Goal: Task Accomplishment & Management: Use online tool/utility

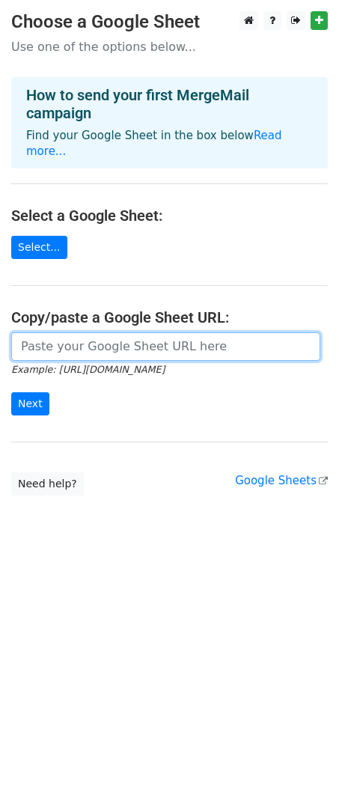
click at [96, 340] on input "url" at bounding box center [165, 346] width 309 height 28
paste input "[URL][DOMAIN_NAME]"
type input "[URL][DOMAIN_NAME]"
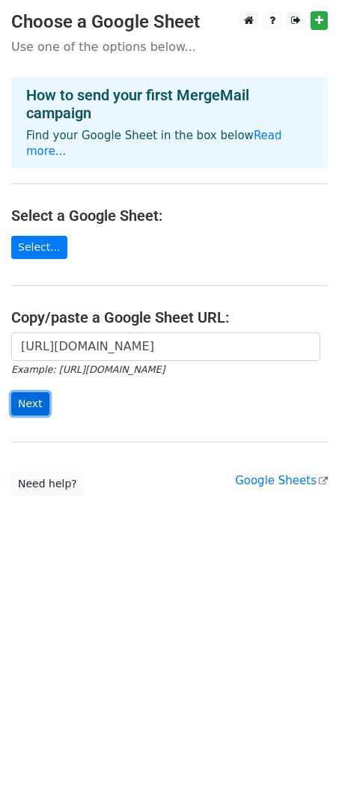
click at [36, 392] on input "Next" at bounding box center [30, 403] width 38 height 23
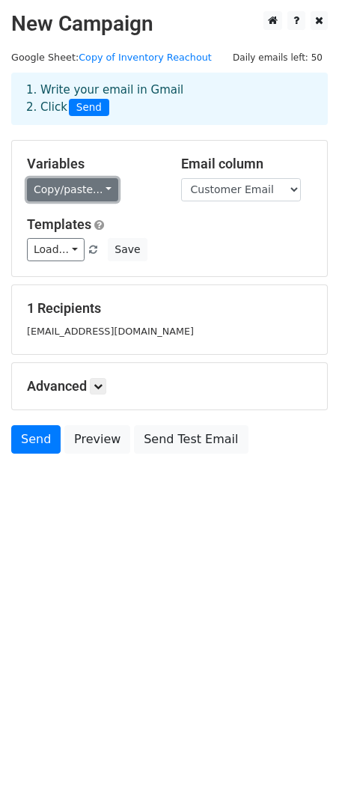
click at [91, 188] on link "Copy/paste..." at bounding box center [72, 189] width 91 height 23
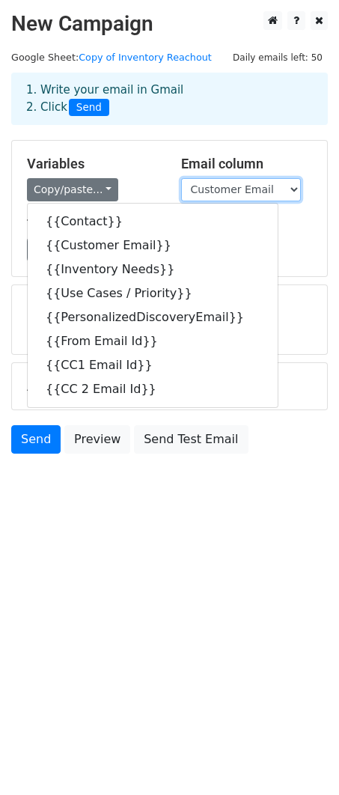
click at [245, 186] on select "Contact Customer Email Inventory Needs Use Cases / Priority PersonalizedDiscove…" at bounding box center [241, 189] width 120 height 23
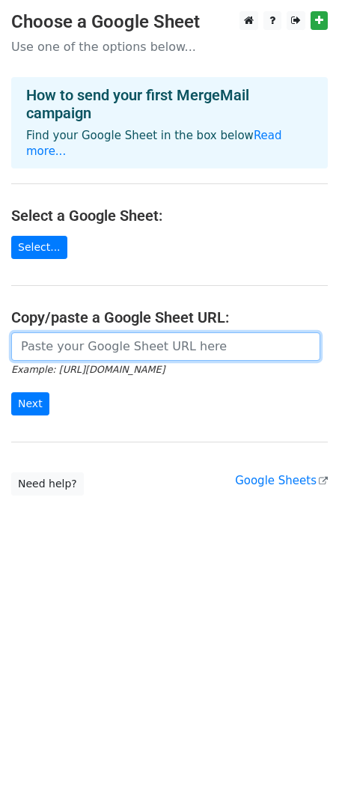
click at [76, 332] on input "url" at bounding box center [165, 346] width 309 height 28
paste input "https://docs.google.com/spreadsheets/d/1orPBUXT5E3Cur9iL-FiLa9Qr73RV5mepaM68eAn…"
type input "https://docs.google.com/spreadsheets/d/1orPBUXT5E3Cur9iL-FiLa9Qr73RV5mepaM68eAn…"
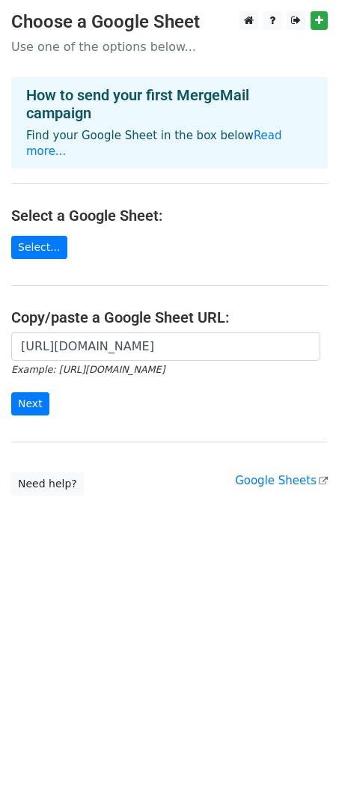
scroll to position [0, 0]
click at [46, 391] on form "https://docs.google.com/spreadsheets/d/1orPBUXT5E3Cur9iL-FiLa9Qr73RV5mepaM68eAn…" at bounding box center [169, 374] width 316 height 84
click at [37, 392] on input "Next" at bounding box center [30, 403] width 38 height 23
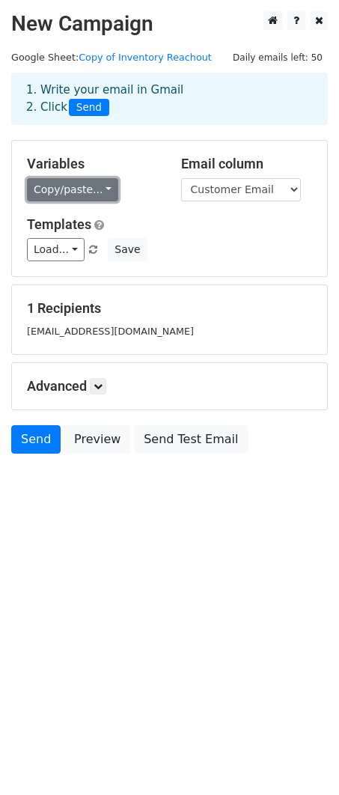
click at [78, 195] on link "Copy/paste..." at bounding box center [72, 189] width 91 height 23
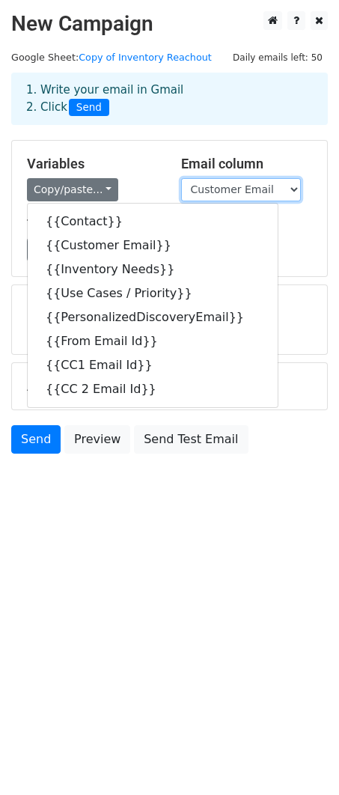
click at [205, 182] on select "Contact Customer Email Inventory Needs Use Cases / Priority PersonalizedDiscove…" at bounding box center [241, 189] width 120 height 23
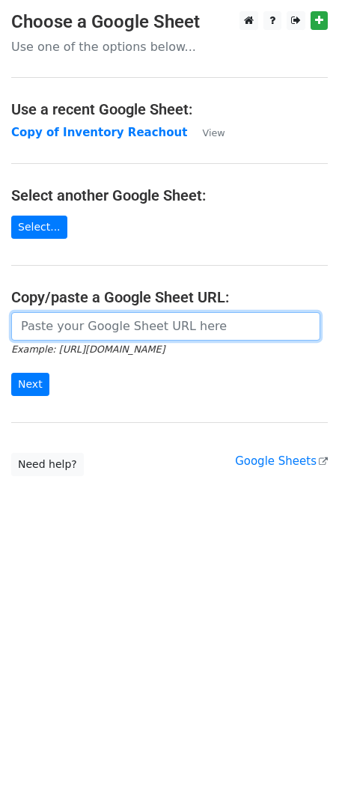
click at [34, 327] on input "url" at bounding box center [165, 326] width 309 height 28
paste input "https://docs.google.com/spreadsheets/d/1orPBUXT5E3Cur9iL-FiLa9Qr73RV5mepaM68eAn…"
type input "https://docs.google.com/spreadsheets/d/1orPBUXT5E3Cur9iL-FiLa9Qr73RV5mepaM68eAn…"
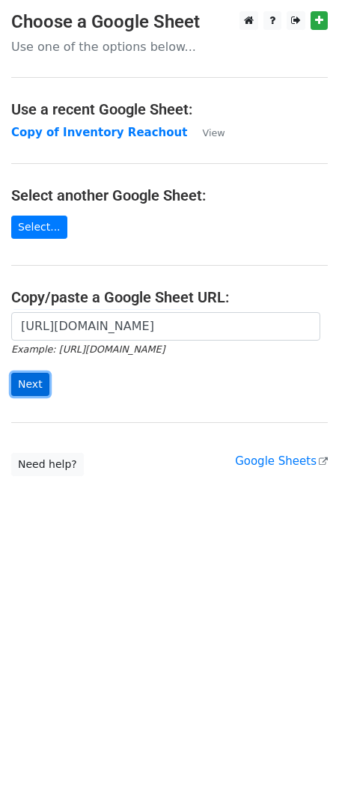
scroll to position [0, 0]
click at [40, 374] on input "Next" at bounding box center [30, 384] width 38 height 23
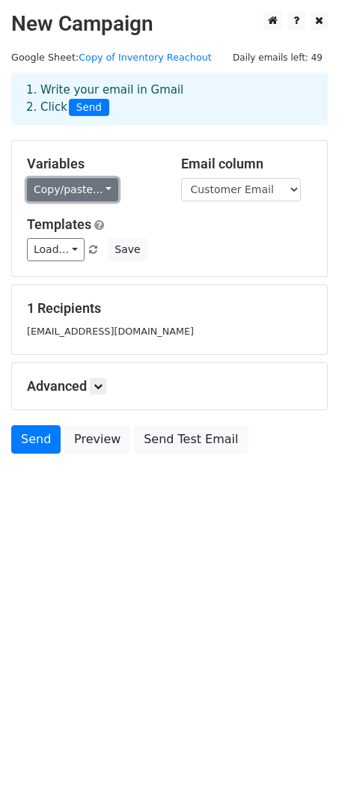
click at [85, 194] on link "Copy/paste..." at bounding box center [72, 189] width 91 height 23
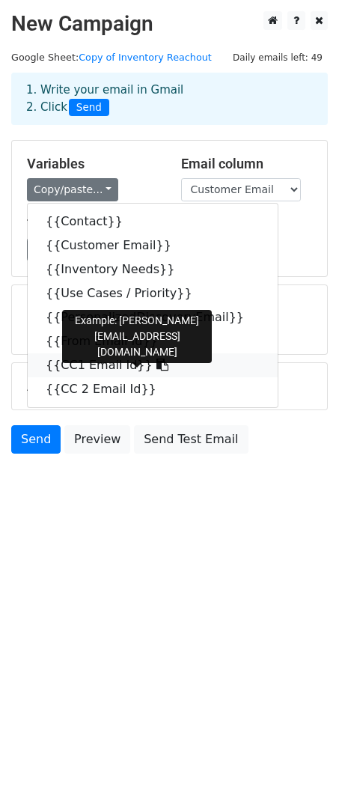
click at [58, 363] on link "{{CC1 Email Id}}" at bounding box center [153, 365] width 250 height 24
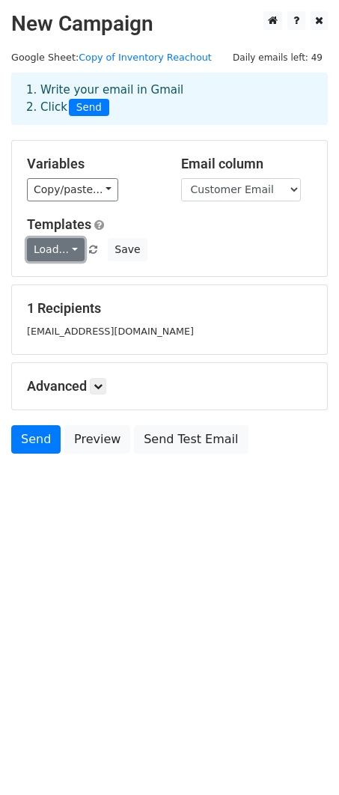
click at [46, 242] on link "Load..." at bounding box center [56, 249] width 58 height 23
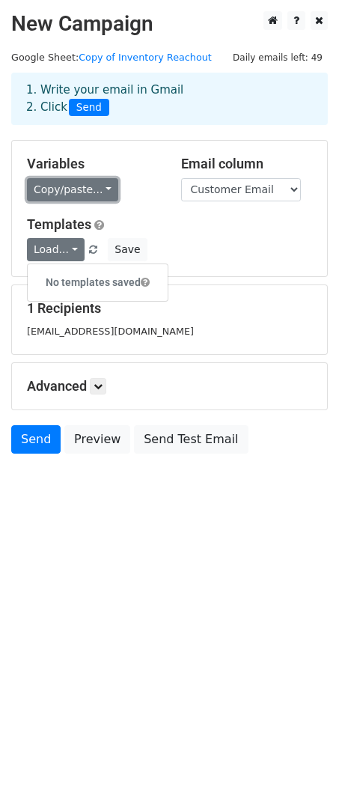
click at [48, 186] on link "Copy/paste..." at bounding box center [72, 189] width 91 height 23
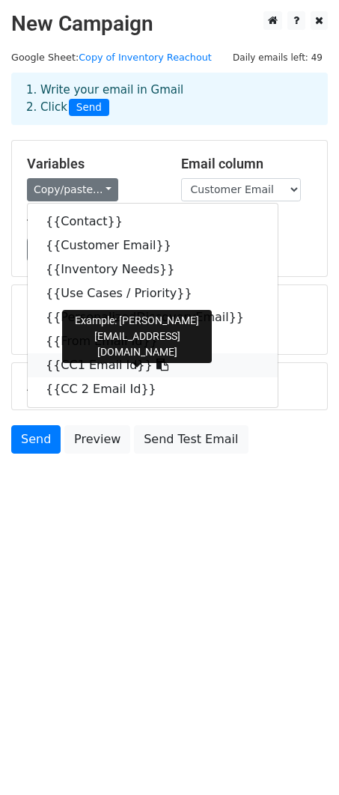
click at [85, 360] on link "{{CC1 Email Id}}" at bounding box center [153, 365] width 250 height 24
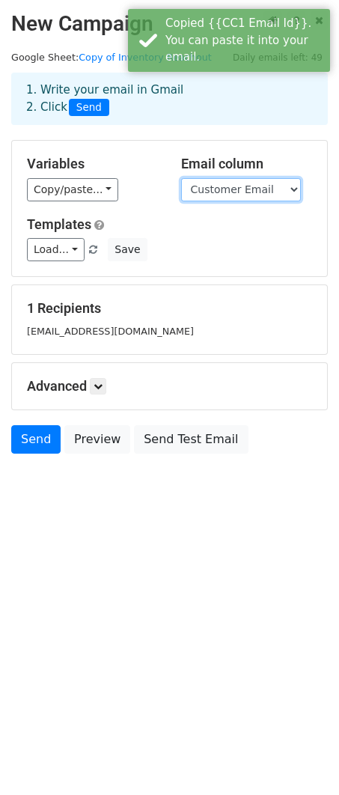
click at [239, 189] on select "Contact Customer Email Inventory Needs Use Cases / Priority PersonalizedDiscove…" at bounding box center [241, 189] width 120 height 23
click at [181, 178] on select "Contact Customer Email Inventory Needs Use Cases / Priority PersonalizedDiscove…" at bounding box center [241, 189] width 120 height 23
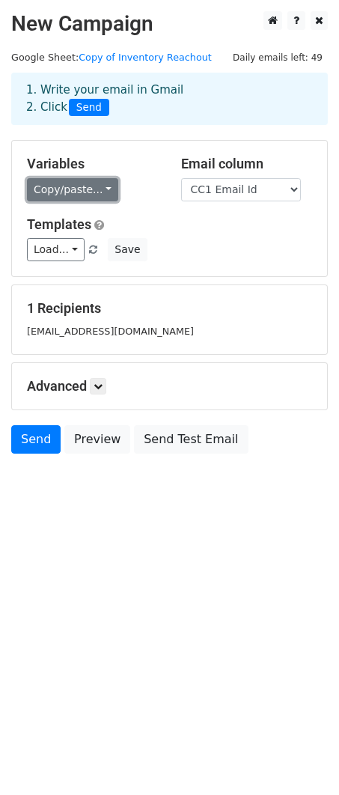
click at [61, 186] on link "Copy/paste..." at bounding box center [72, 189] width 91 height 23
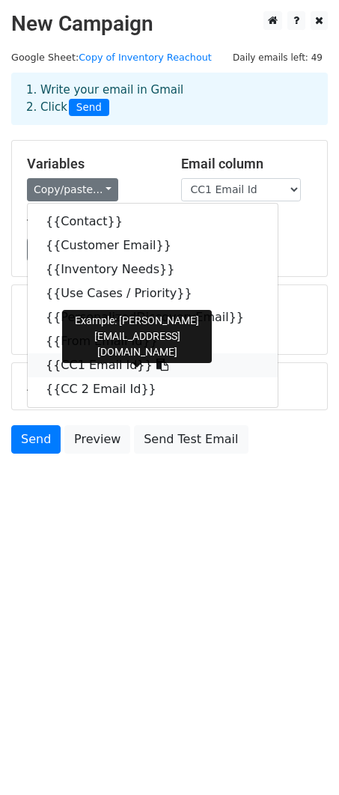
click at [73, 358] on link "{{CC1 Email Id}}" at bounding box center [153, 365] width 250 height 24
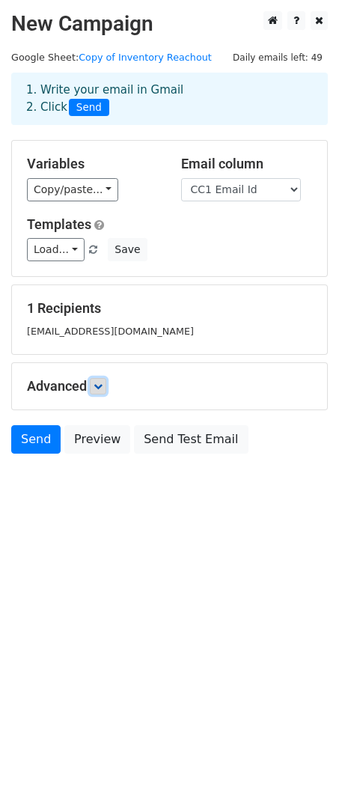
click at [98, 382] on icon at bounding box center [98, 386] width 9 height 9
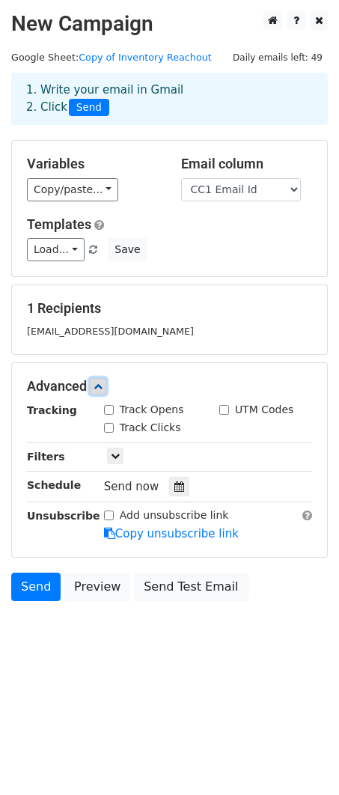
click at [98, 382] on icon at bounding box center [98, 386] width 9 height 9
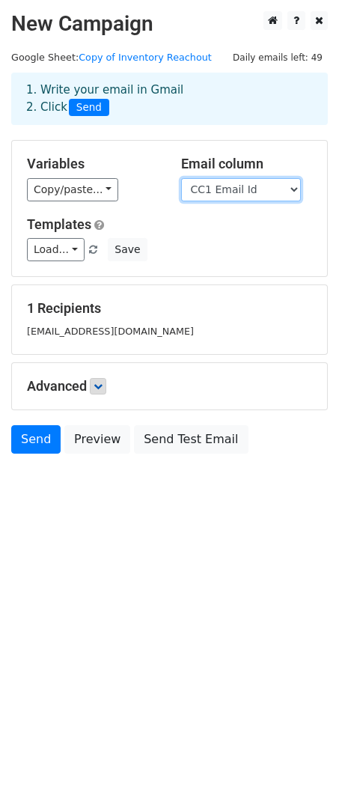
click at [217, 183] on select "Contact Customer Email Inventory Needs Use Cases / Priority PersonalizedDiscove…" at bounding box center [241, 189] width 120 height 23
click at [181, 178] on select "Contact Customer Email Inventory Needs Use Cases / Priority PersonalizedDiscove…" at bounding box center [241, 189] width 120 height 23
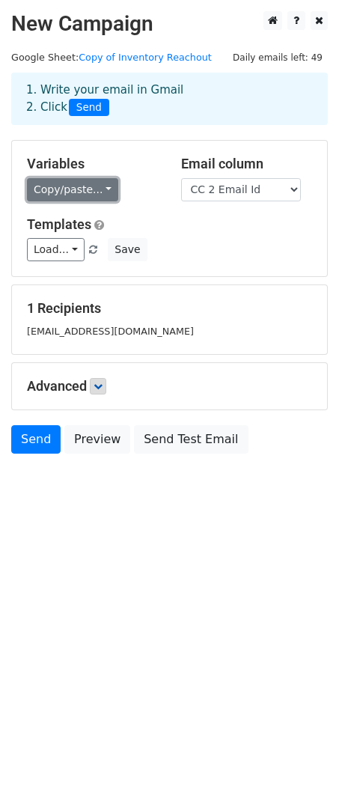
click at [82, 186] on link "Copy/paste..." at bounding box center [72, 189] width 91 height 23
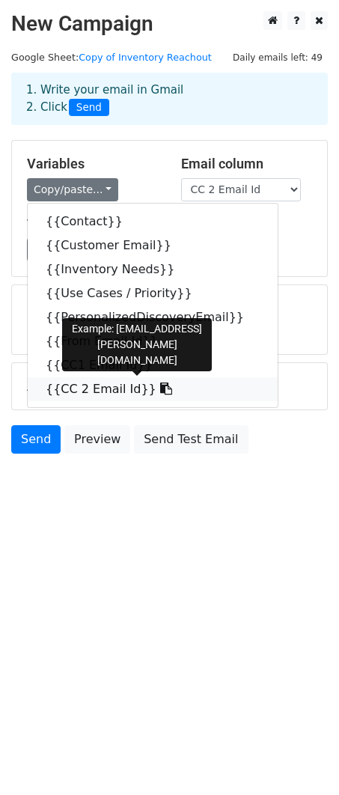
click at [90, 388] on link "{{CC 2 Email Id}}" at bounding box center [153, 389] width 250 height 24
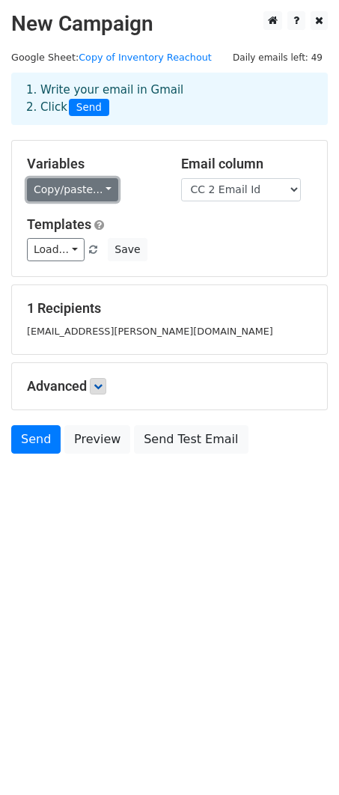
click at [76, 194] on link "Copy/paste..." at bounding box center [72, 189] width 91 height 23
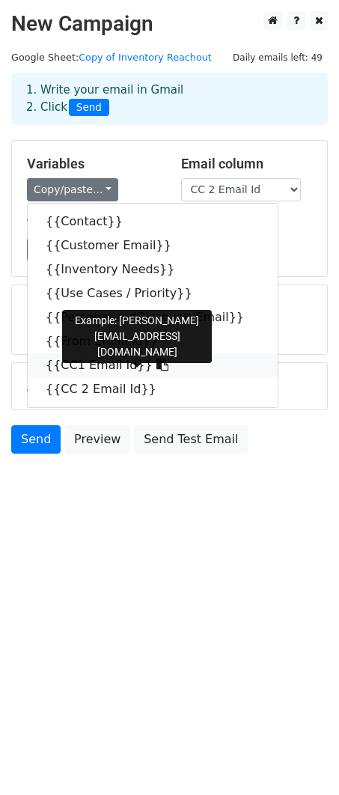
click at [97, 368] on link "{{CC1 Email Id}}" at bounding box center [153, 365] width 250 height 24
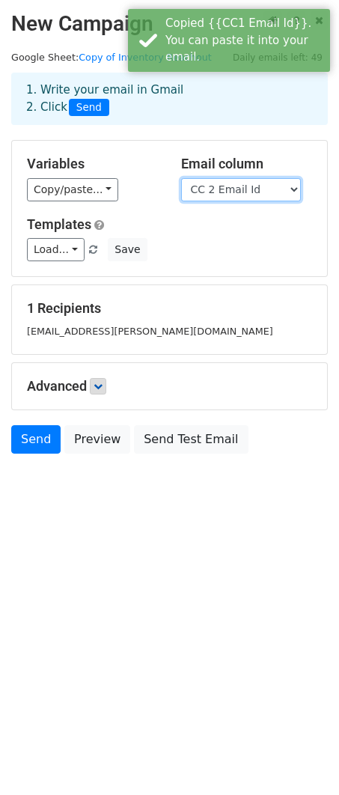
click at [240, 187] on select "Contact Customer Email Inventory Needs Use Cases / Priority PersonalizedDiscove…" at bounding box center [241, 189] width 120 height 23
select select "CC1 Email Id"
click at [181, 178] on select "Contact Customer Email Inventory Needs Use Cases / Priority PersonalizedDiscove…" at bounding box center [241, 189] width 120 height 23
click at [222, 198] on select "Contact Customer Email Inventory Needs Use Cases / Priority PersonalizedDiscove…" at bounding box center [241, 189] width 120 height 23
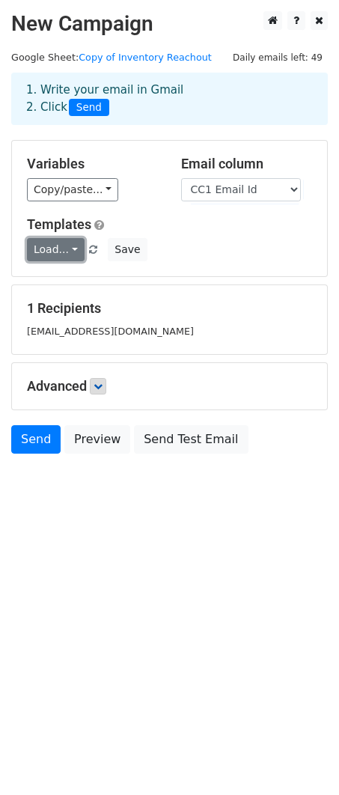
click at [48, 241] on link "Load..." at bounding box center [56, 249] width 58 height 23
click at [81, 331] on small "jayanthan.c@superops.com" at bounding box center [110, 330] width 167 height 11
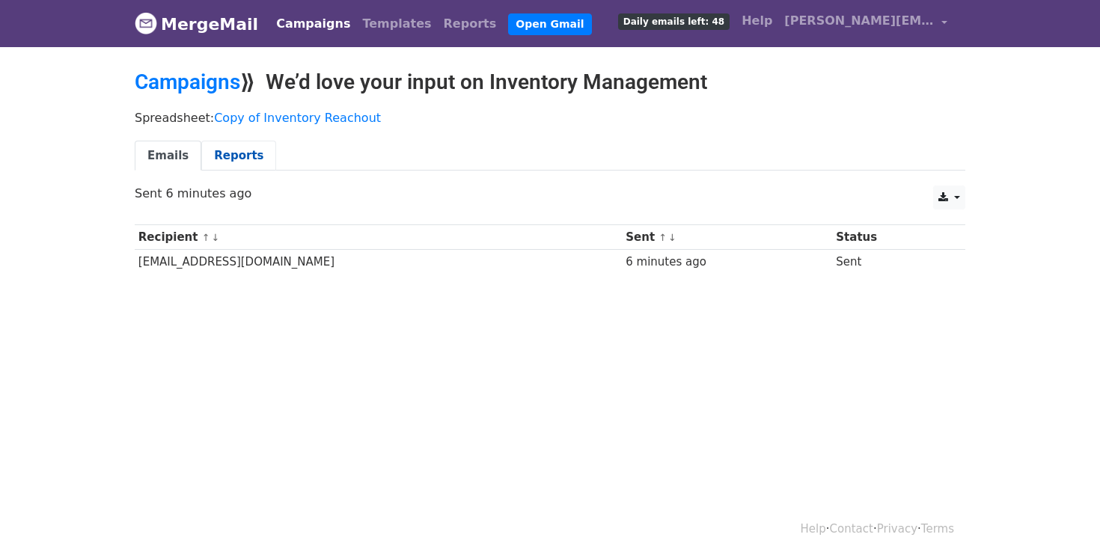
click at [253, 167] on link "Reports" at bounding box center [238, 156] width 75 height 31
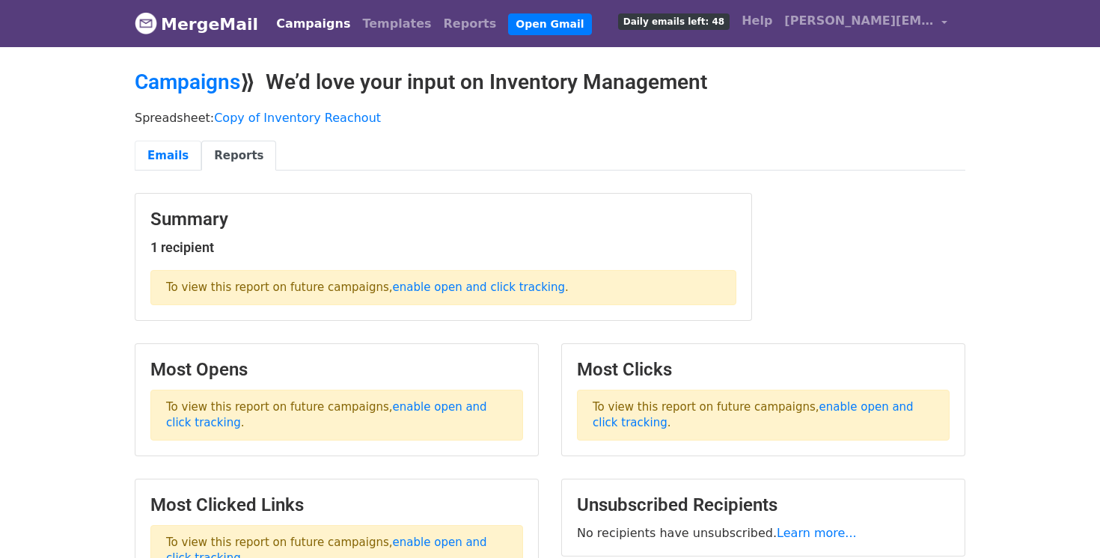
click at [168, 150] on link "Emails" at bounding box center [168, 156] width 67 height 31
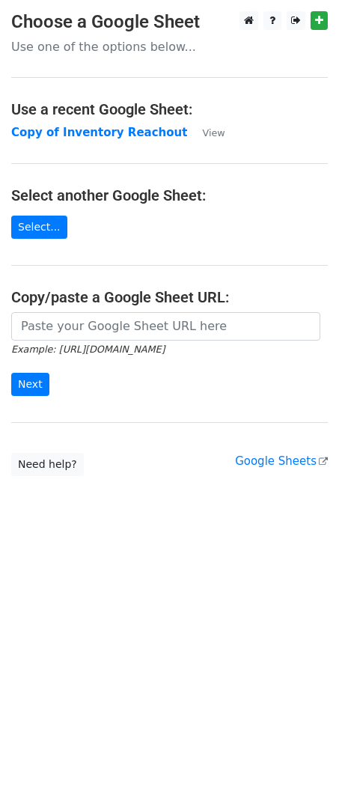
click at [136, 29] on h3 "Choose a Google Sheet" at bounding box center [169, 22] width 316 height 22
click at [131, 42] on p "Use one of the options below..." at bounding box center [169, 47] width 316 height 16
click at [77, 128] on strong "Copy of Inventory Reachout" at bounding box center [99, 132] width 176 height 13
click at [83, 134] on strong "Copy of Inventory Reachout" at bounding box center [99, 132] width 176 height 13
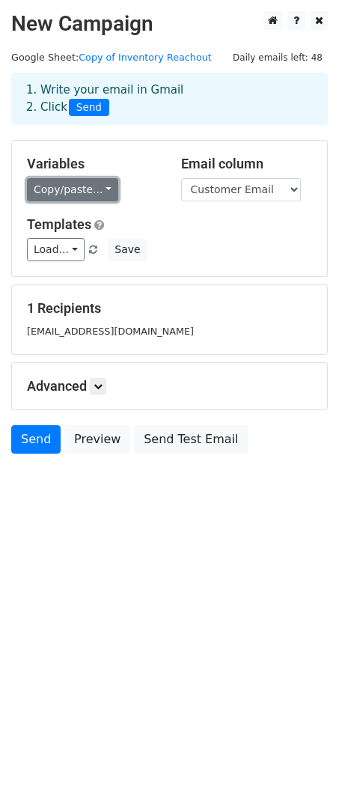
click at [92, 196] on link "Copy/paste..." at bounding box center [72, 189] width 91 height 23
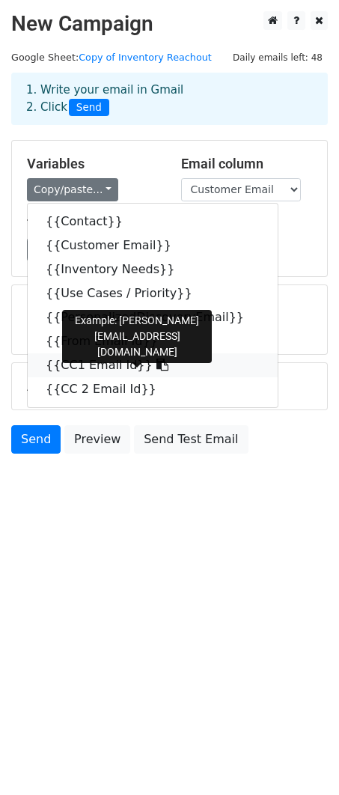
click at [100, 366] on link "{{CC1 Email Id}}" at bounding box center [153, 365] width 250 height 24
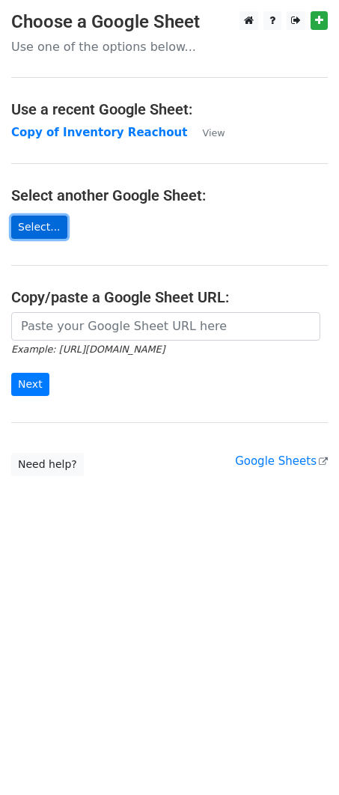
click at [52, 229] on link "Select..." at bounding box center [39, 226] width 56 height 23
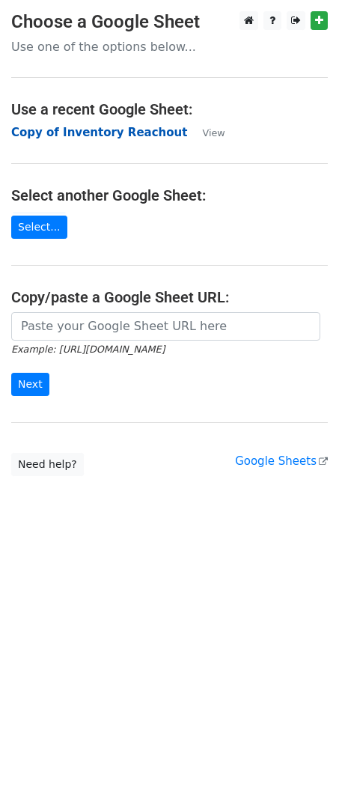
click at [102, 132] on strong "Copy of Inventory Reachout" at bounding box center [99, 132] width 176 height 13
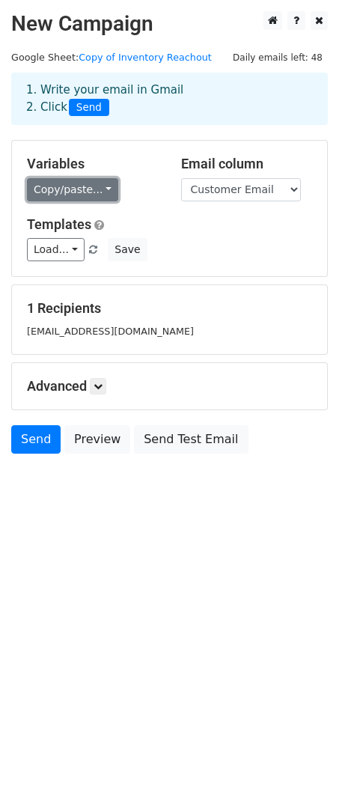
click at [102, 194] on link "Copy/paste..." at bounding box center [72, 189] width 91 height 23
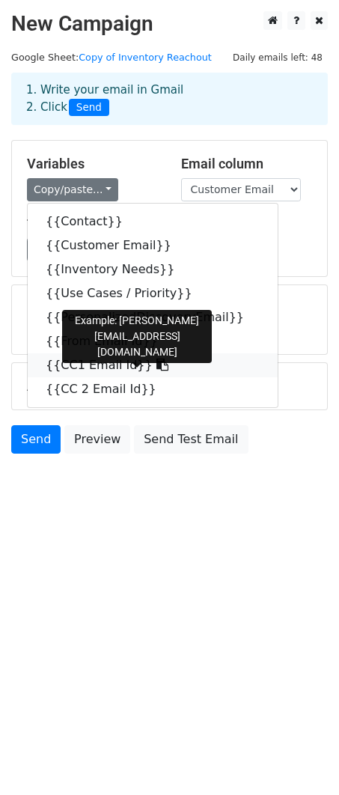
click at [67, 364] on link "{{CC1 Email Id}}" at bounding box center [153, 365] width 250 height 24
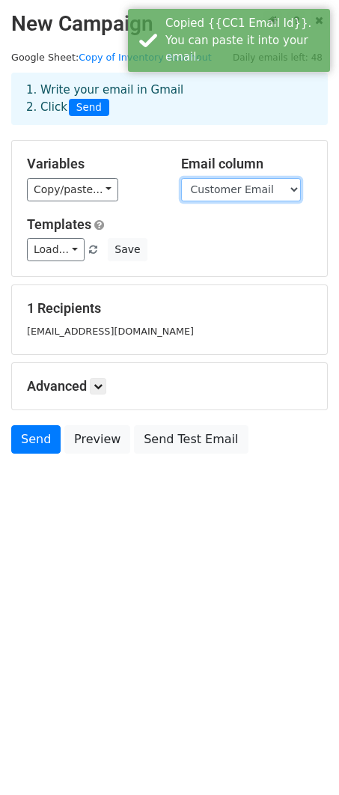
click at [199, 183] on select "Contact Customer Email Inventory Needs Use Cases / Priority PersonalizedDiscove…" at bounding box center [241, 189] width 120 height 23
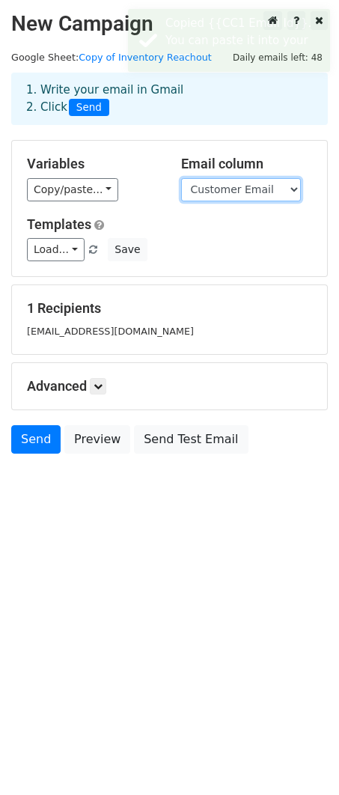
select select "CC1 Email Id"
click at [181, 178] on select "Contact Customer Email Inventory Needs Use Cases / Priority PersonalizedDiscove…" at bounding box center [241, 189] width 120 height 23
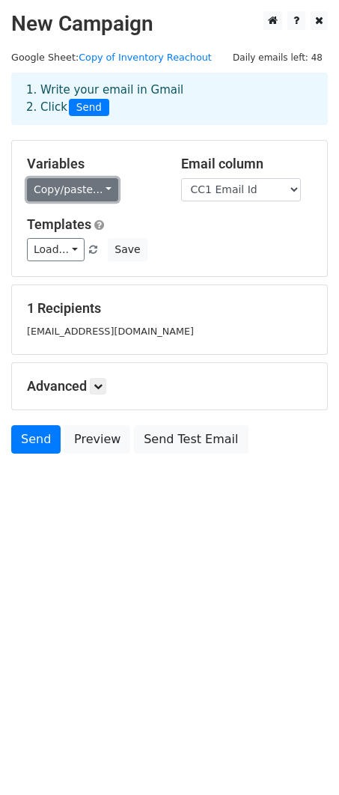
click at [59, 183] on link "Copy/paste..." at bounding box center [72, 189] width 91 height 23
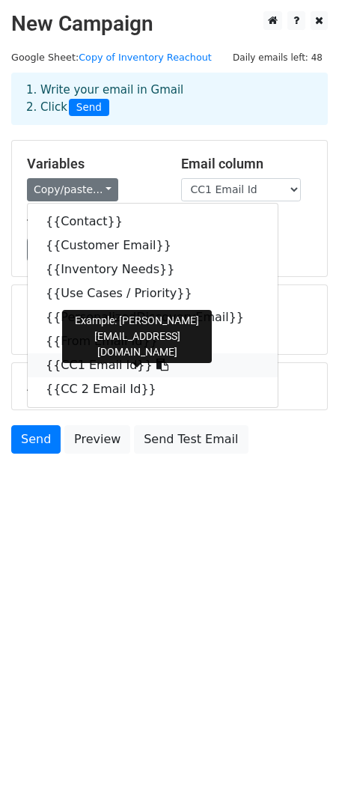
click at [76, 358] on link "{{CC1 Email Id}}" at bounding box center [153, 365] width 250 height 24
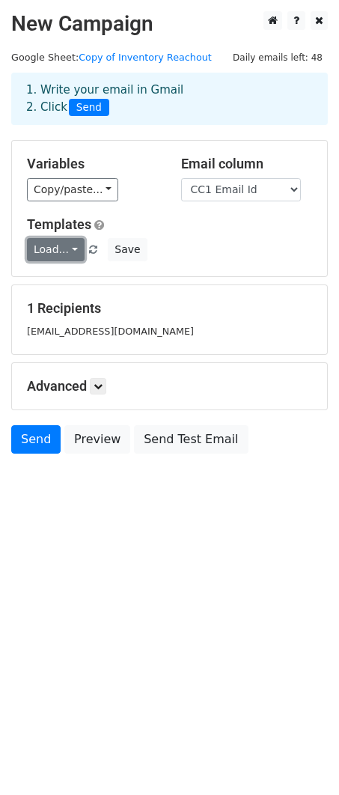
click at [68, 246] on link "Load..." at bounding box center [56, 249] width 58 height 23
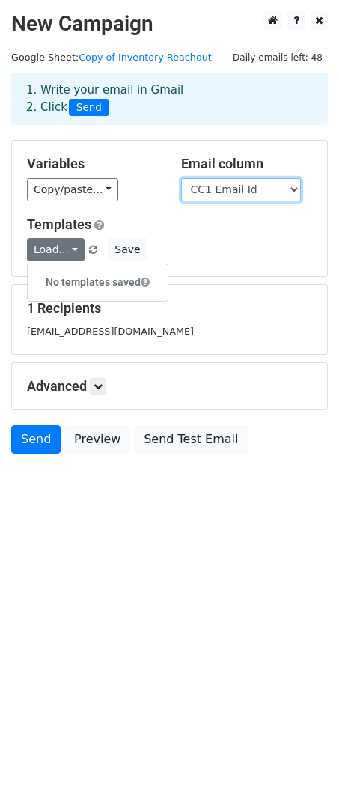
click at [252, 196] on select "Contact Customer Email Inventory Needs Use Cases / Priority PersonalizedDiscove…" at bounding box center [241, 189] width 120 height 23
click at [209, 198] on select "Contact Customer Email Inventory Needs Use Cases / Priority PersonalizedDiscove…" at bounding box center [241, 189] width 120 height 23
click at [181, 178] on select "Contact Customer Email Inventory Needs Use Cases / Priority PersonalizedDiscove…" at bounding box center [241, 189] width 120 height 23
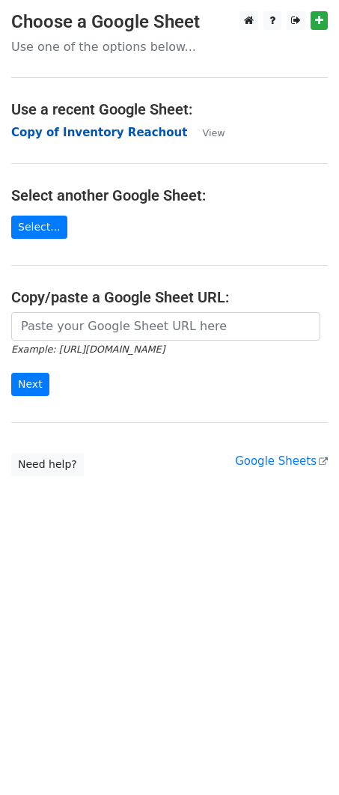
click at [108, 132] on strong "Copy of Inventory Reachout" at bounding box center [99, 132] width 176 height 13
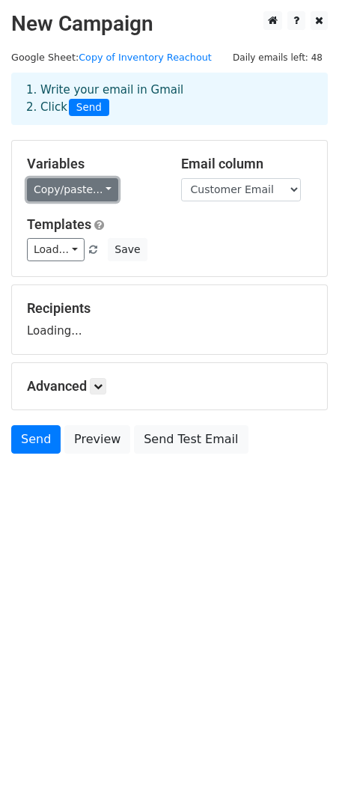
click at [67, 186] on link "Copy/paste..." at bounding box center [72, 189] width 91 height 23
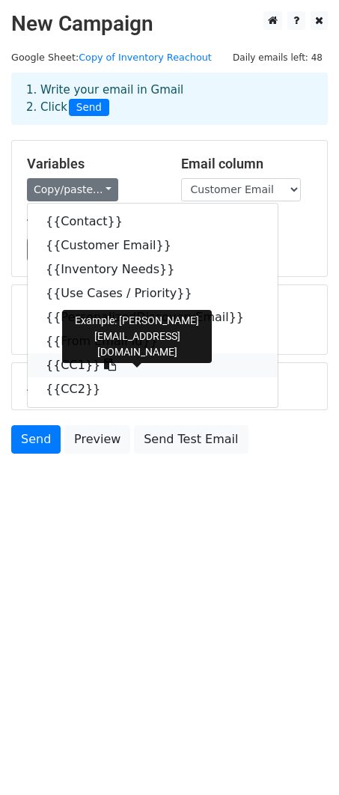
click at [78, 361] on link "{{CC1}}" at bounding box center [153, 365] width 250 height 24
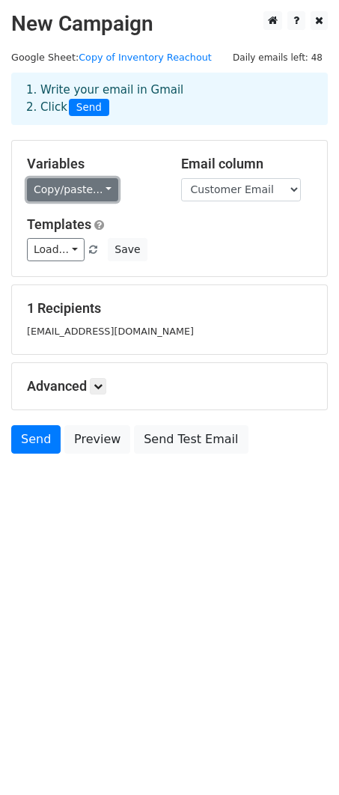
click at [57, 191] on link "Copy/paste..." at bounding box center [72, 189] width 91 height 23
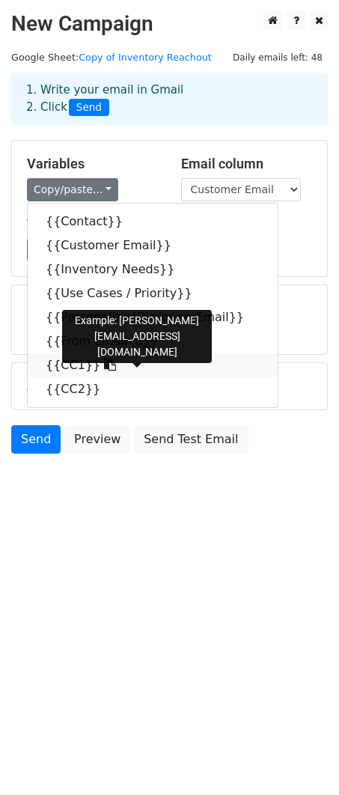
click at [74, 361] on link "{{CC1}}" at bounding box center [153, 365] width 250 height 24
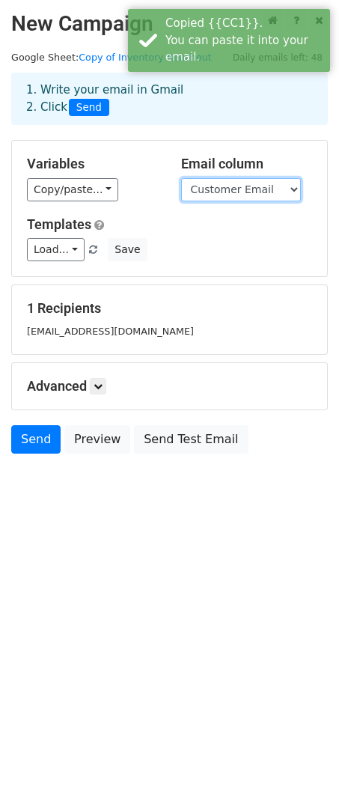
click at [240, 183] on select "Contact Customer Email Inventory Needs Use Cases / Priority PersonalizedDiscove…" at bounding box center [241, 189] width 120 height 23
click at [250, 180] on select "Contact Customer Email Inventory Needs Use Cases / Priority PersonalizedDiscove…" at bounding box center [241, 189] width 120 height 23
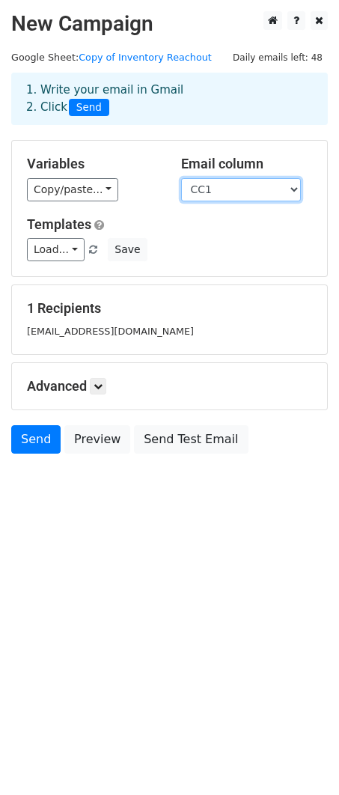
click at [181, 178] on select "Contact Customer Email Inventory Needs Use Cases / Priority PersonalizedDiscove…" at bounding box center [241, 189] width 120 height 23
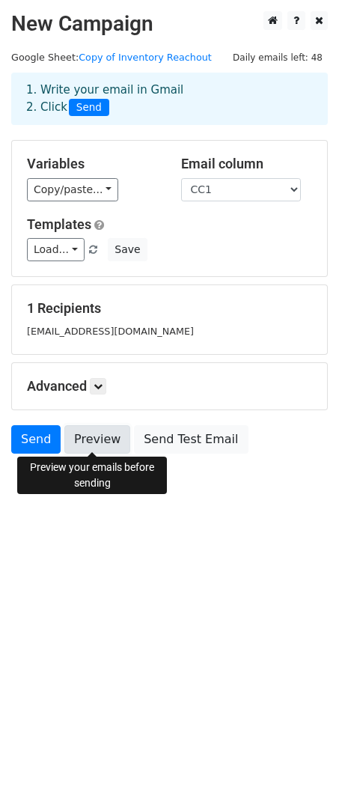
click at [92, 447] on link "Preview" at bounding box center [97, 439] width 66 height 28
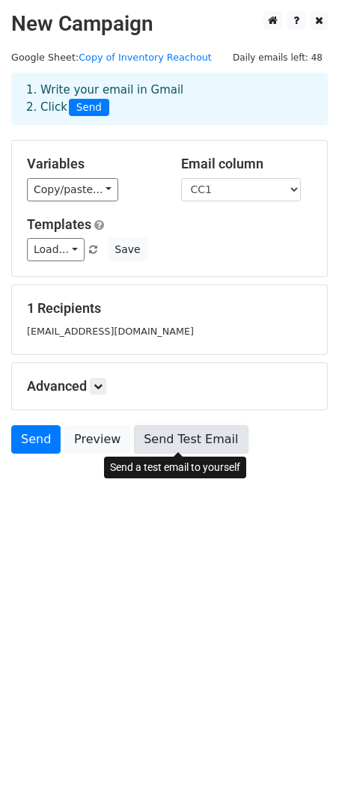
click at [164, 450] on link "Send Test Email" at bounding box center [191, 439] width 114 height 28
click at [172, 430] on link "Send Test Email" at bounding box center [191, 439] width 114 height 28
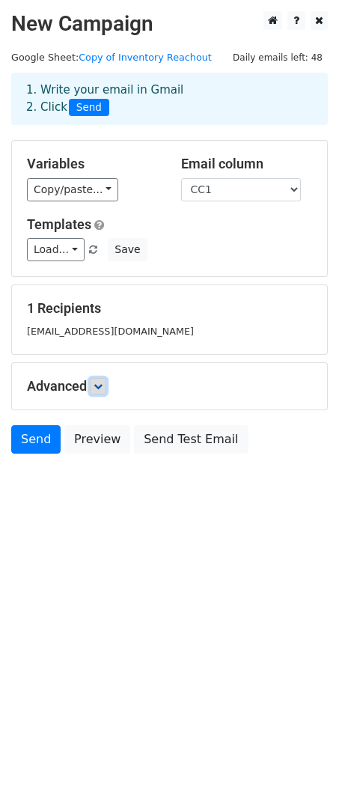
click at [102, 391] on link at bounding box center [98, 386] width 16 height 16
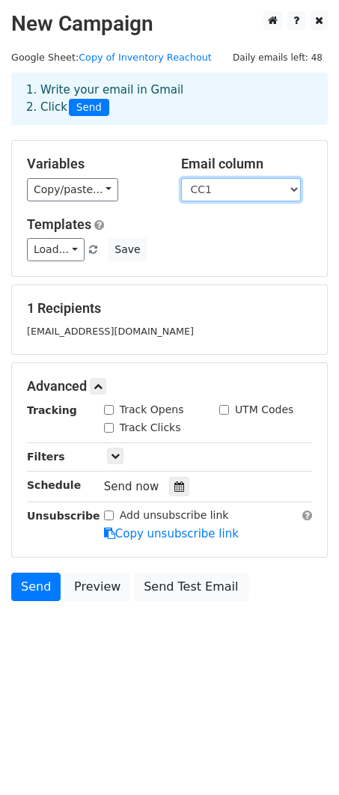
click at [216, 198] on select "Contact Customer Email Inventory Needs Use Cases / Priority PersonalizedDiscove…" at bounding box center [241, 189] width 120 height 23
select select "CC2"
click at [181, 178] on select "Contact Customer Email Inventory Needs Use Cases / Priority PersonalizedDiscove…" at bounding box center [241, 189] width 120 height 23
click at [222, 198] on select "Contact Customer Email Inventory Needs Use Cases / Priority PersonalizedDiscove…" at bounding box center [241, 189] width 120 height 23
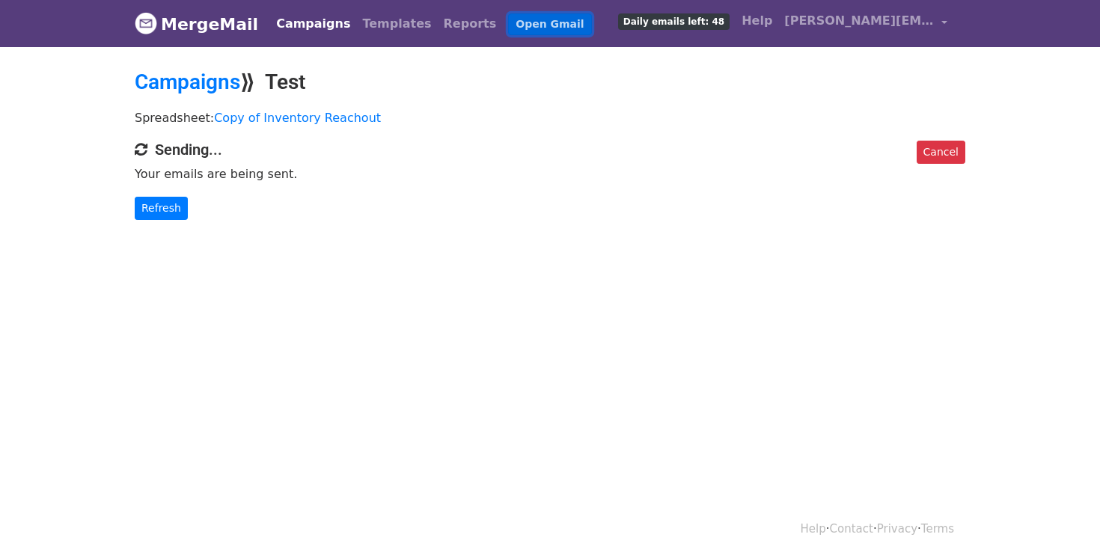
click at [508, 28] on link "Open Gmail" at bounding box center [549, 24] width 83 height 22
